Goal: Task Accomplishment & Management: Use online tool/utility

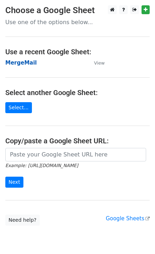
click at [29, 65] on strong "MergeMail" at bounding box center [21, 63] width 32 height 6
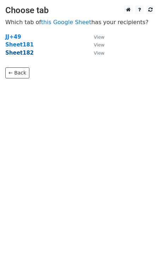
click at [24, 56] on strong "Sheet182" at bounding box center [19, 53] width 28 height 6
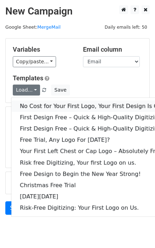
click at [41, 105] on link "No Cost for Your First Logo, Your First Design Is On Us!" at bounding box center [96, 106] width 170 height 11
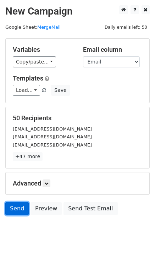
click at [22, 208] on link "Send" at bounding box center [16, 208] width 23 height 13
